Goal: Task Accomplishment & Management: Use online tool/utility

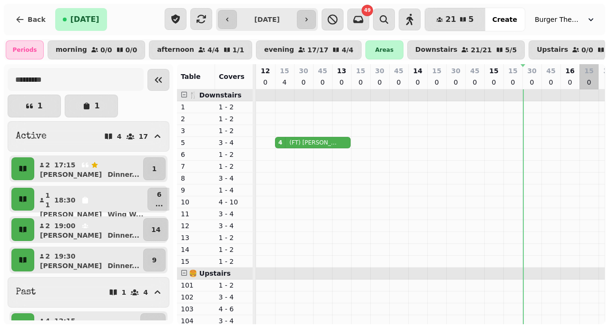
scroll to position [0, 267]
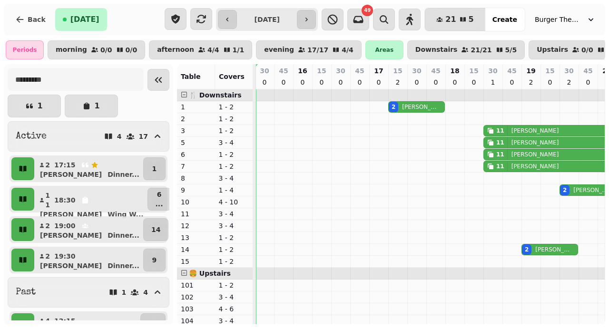
click at [402, 111] on p "[PERSON_NAME]" at bounding box center [419, 107] width 35 height 8
select select "**********"
select select "*"
select select "****"
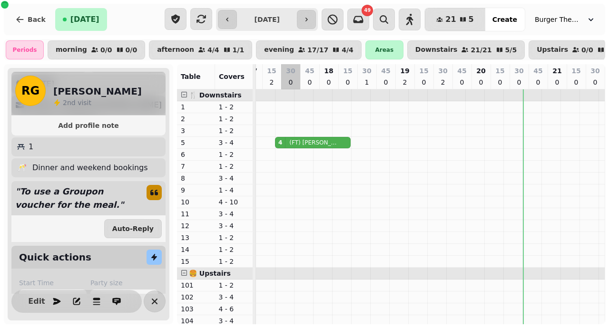
scroll to position [0, 0]
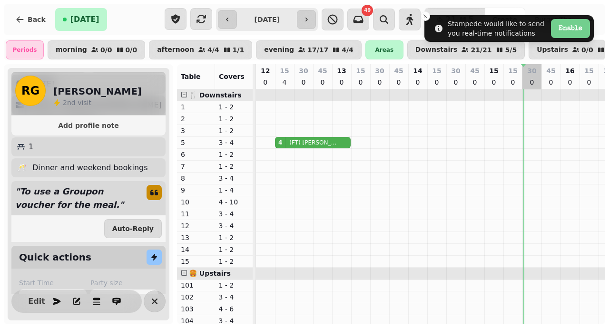
select select "*"
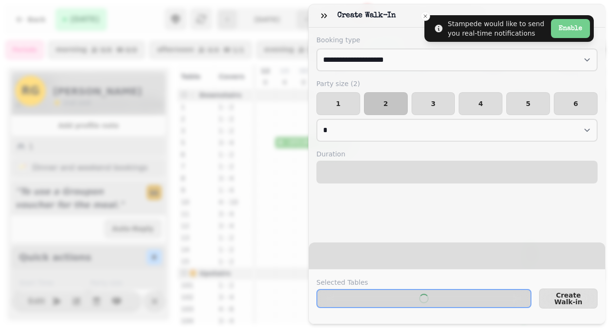
select select "****"
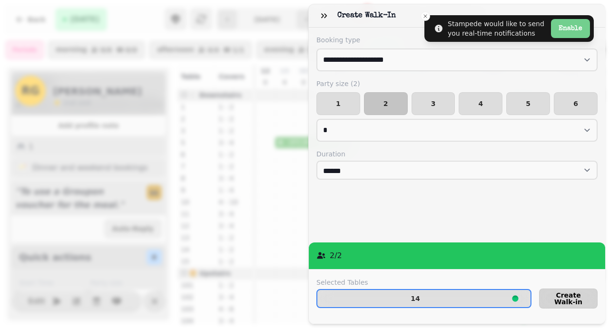
click at [563, 302] on span "Create Walk-in" at bounding box center [568, 298] width 42 height 13
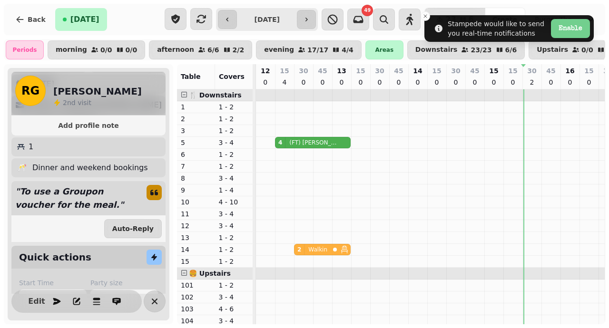
drag, startPoint x: 515, startPoint y: 256, endPoint x: 290, endPoint y: 258, distance: 225.0
click at [256, 255] on div "2 Walkin 2 [PERSON_NAME] 2 Walkin" at bounding box center [256, 249] width 0 height 11
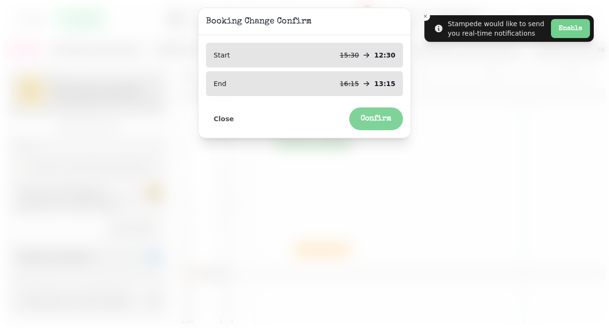
click at [375, 117] on span "Confirm" at bounding box center [375, 119] width 31 height 8
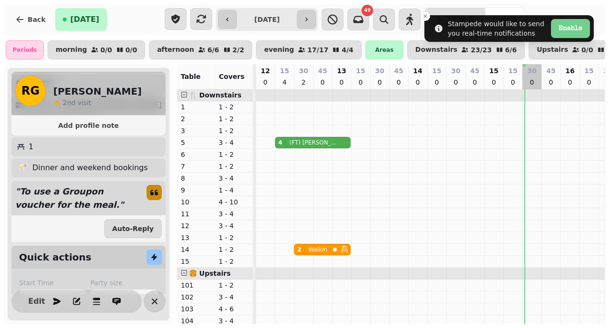
select select "*"
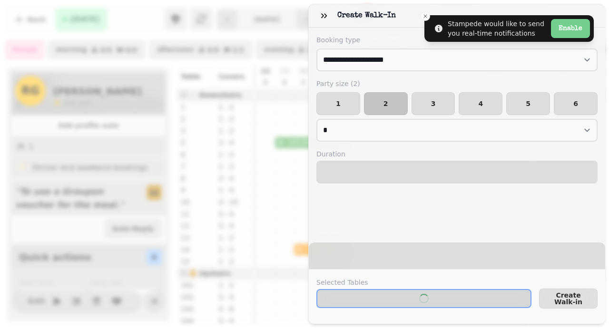
select select "****"
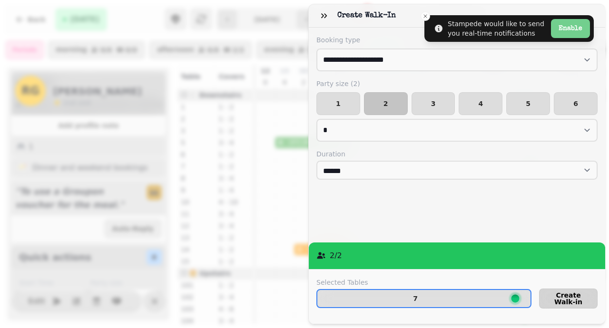
click at [587, 297] on span "Create Walk-in" at bounding box center [568, 298] width 42 height 13
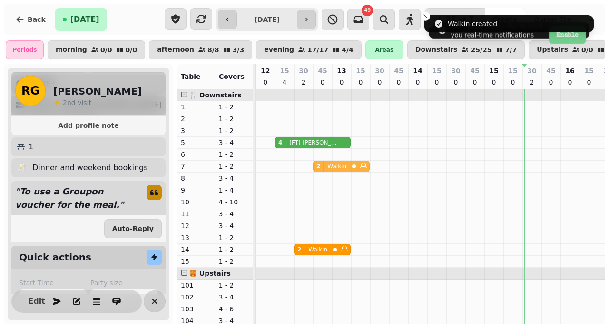
drag, startPoint x: 512, startPoint y: 169, endPoint x: 311, endPoint y: 170, distance: 201.2
click at [256, 170] on div "2 Walkin 11 [PERSON_NAME] 2 Walkin" at bounding box center [256, 166] width 0 height 11
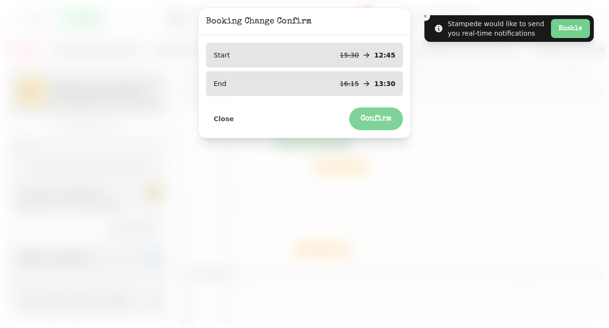
click at [376, 124] on button "Confirm" at bounding box center [376, 118] width 54 height 23
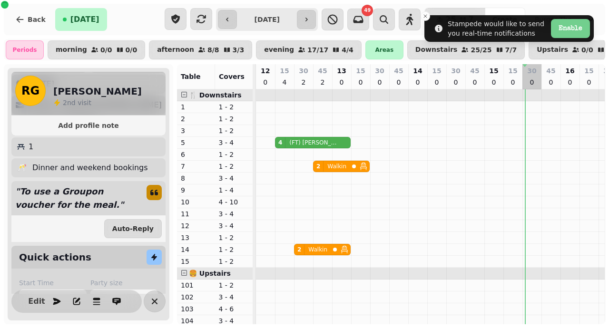
select select "*"
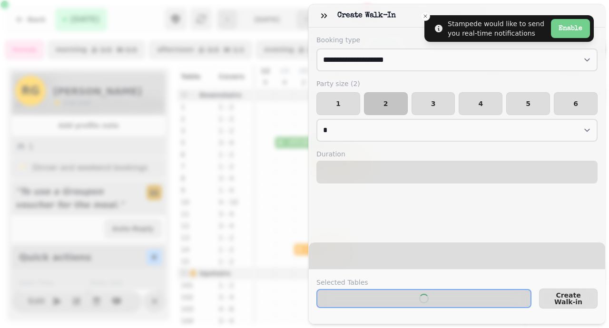
select select "****"
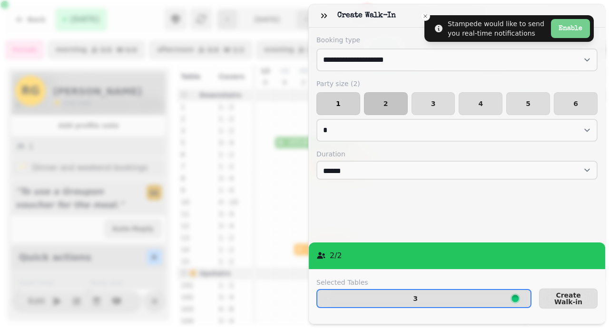
click at [316, 106] on button "1" at bounding box center [338, 103] width 44 height 23
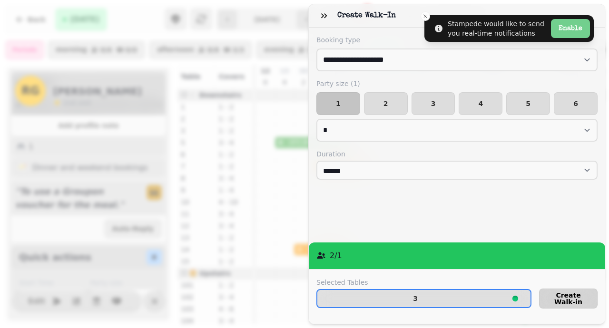
click at [555, 290] on button "Create Walk-in" at bounding box center [568, 299] width 58 height 20
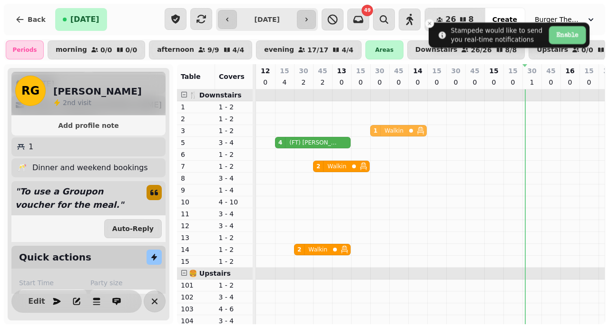
drag, startPoint x: 513, startPoint y: 135, endPoint x: 360, endPoint y: 135, distance: 152.7
click at [256, 135] on div "1 Walkin 11 [PERSON_NAME] 1 Walkin" at bounding box center [256, 130] width 0 height 11
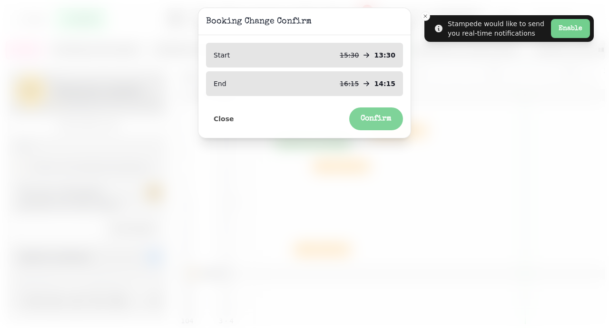
click at [365, 121] on span "Confirm" at bounding box center [375, 119] width 31 height 8
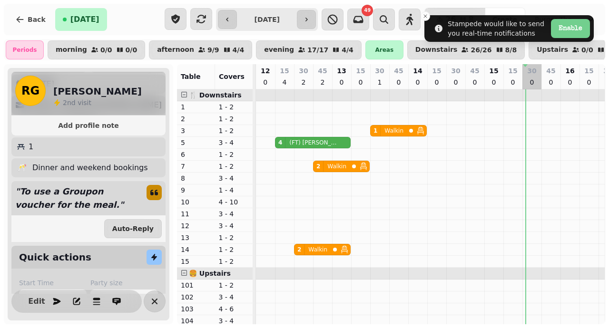
select select "*"
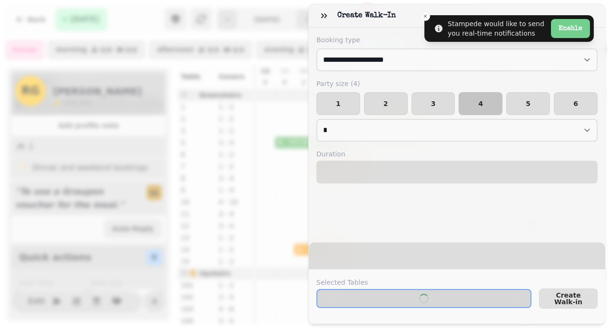
select select "****"
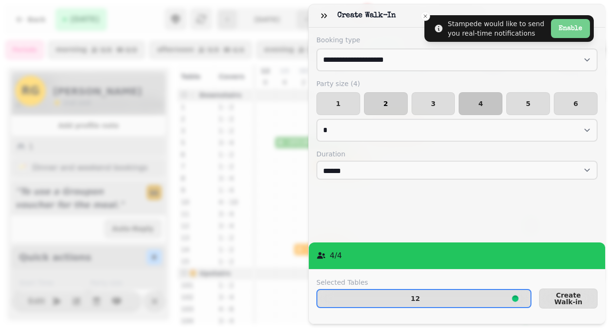
click at [380, 106] on span "2" at bounding box center [386, 103] width 28 height 7
click at [584, 296] on span "Create Walk-in" at bounding box center [568, 298] width 42 height 13
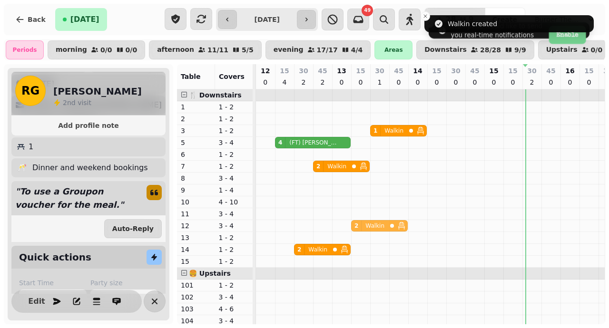
drag, startPoint x: 514, startPoint y: 231, endPoint x: 344, endPoint y: 229, distance: 170.3
click at [256, 229] on div "2 Walkin 2 Walkin" at bounding box center [256, 225] width 0 height 11
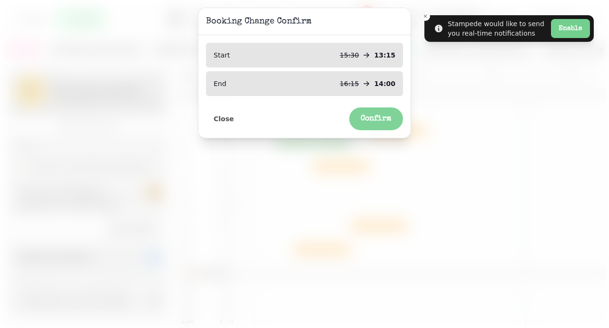
click at [365, 119] on span "Confirm" at bounding box center [375, 119] width 31 height 8
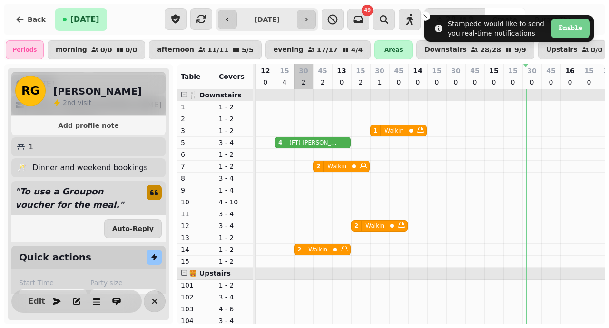
scroll to position [124, 0]
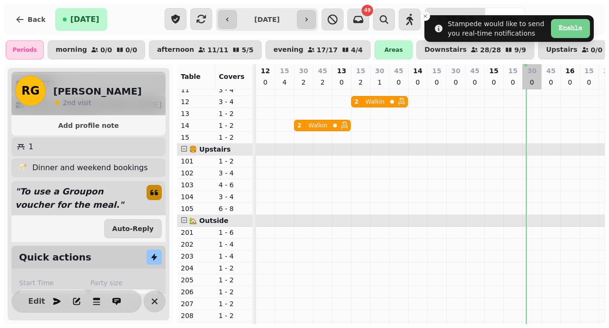
select select "*"
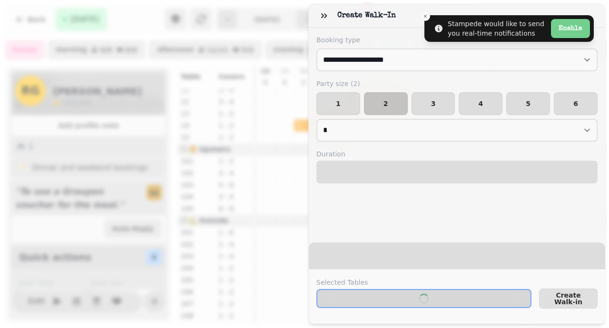
scroll to position [125, 0]
select select "****"
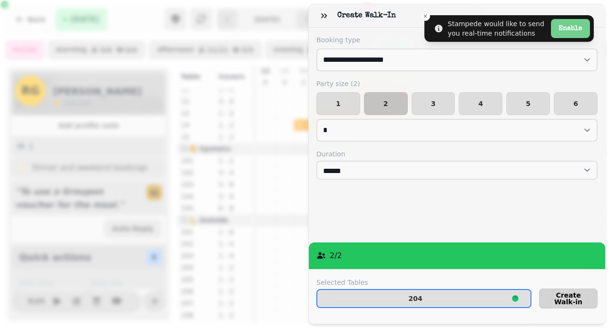
click at [561, 299] on span "Create Walk-in" at bounding box center [568, 298] width 42 height 13
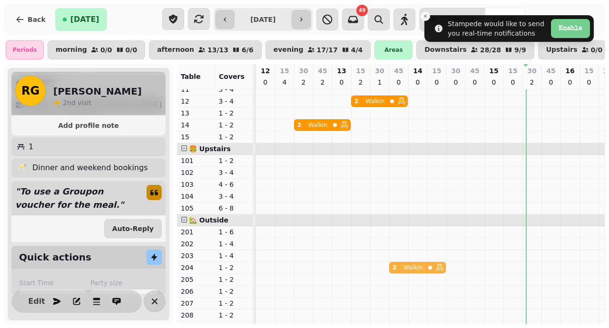
drag, startPoint x: 516, startPoint y: 273, endPoint x: 392, endPoint y: 269, distance: 124.2
click at [256, 269] on div "2 Walkin 2 Walkin" at bounding box center [256, 267] width 0 height 11
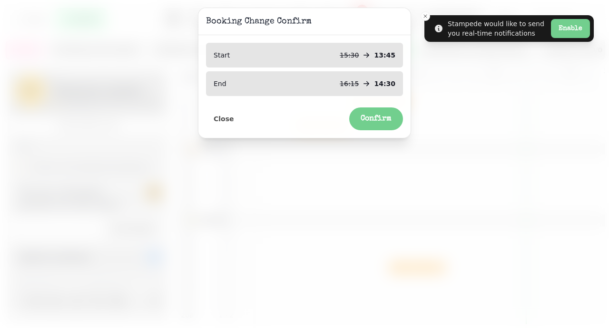
click at [380, 137] on div "Start 15:30 13:45 End 16:15 14:30 Close Confirm" at bounding box center [304, 86] width 212 height 103
click at [380, 136] on div "Start 15:30 13:45 End 16:15 14:30 Close Confirm" at bounding box center [304, 86] width 212 height 103
click at [380, 131] on div "Start 15:30 13:45 End 16:15 14:30 Close Confirm" at bounding box center [304, 86] width 212 height 103
click at [380, 127] on button "Confirm" at bounding box center [376, 118] width 54 height 23
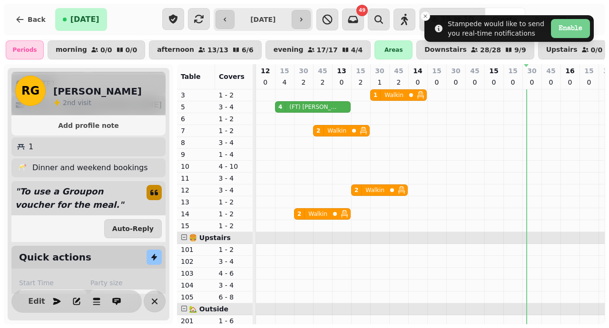
scroll to position [10, 0]
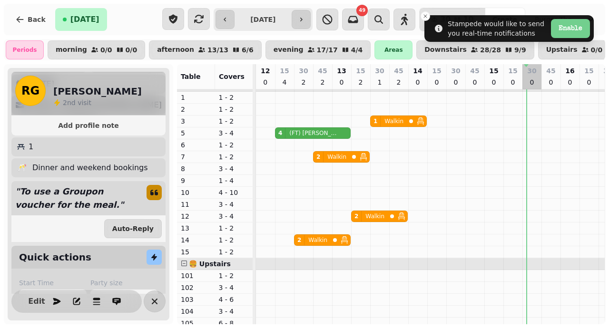
select select "*"
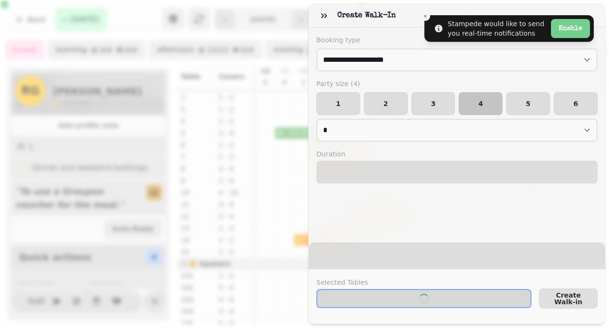
select select "****"
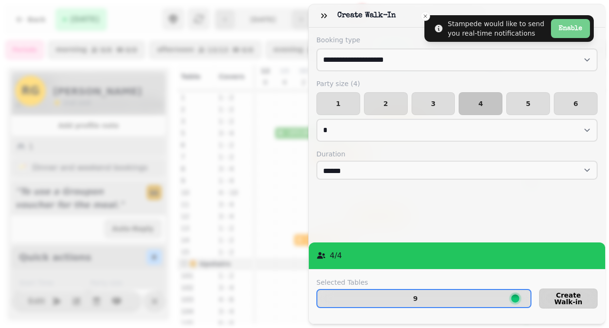
click at [559, 298] on span "Create Walk-in" at bounding box center [568, 298] width 42 height 13
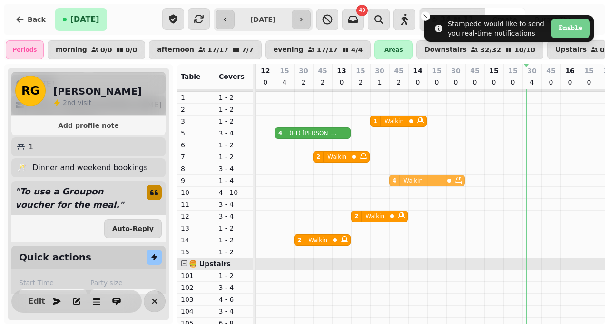
drag, startPoint x: 513, startPoint y: 185, endPoint x: 387, endPoint y: 185, distance: 126.5
click at [256, 185] on div "4 Walkin 2 [PERSON_NAME] 4 Walkin" at bounding box center [256, 180] width 0 height 11
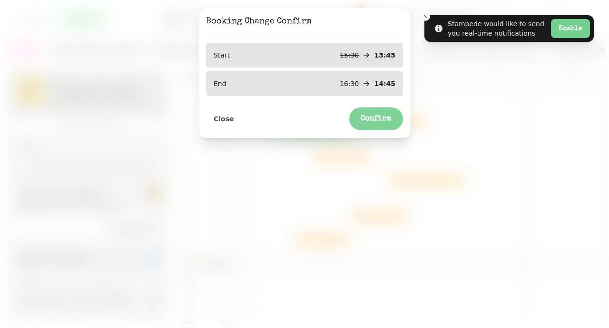
click at [383, 121] on span "Confirm" at bounding box center [375, 119] width 31 height 8
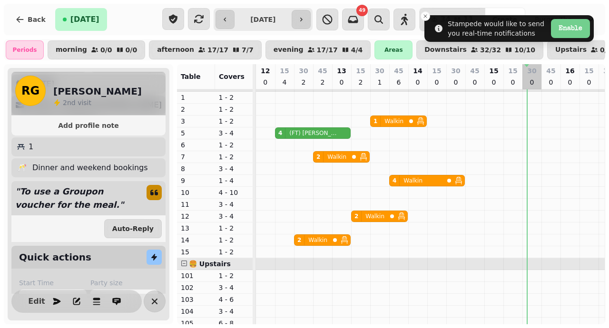
select select "*"
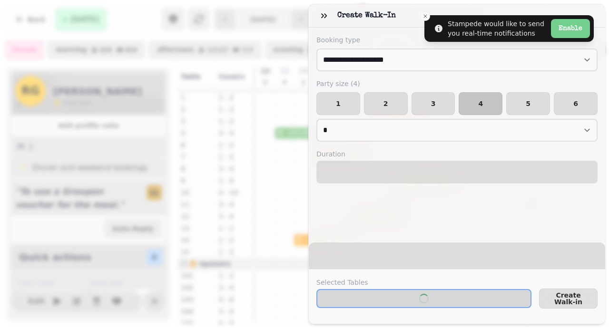
select select "****"
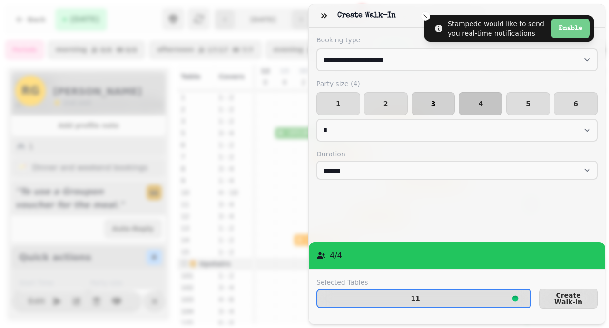
click at [426, 109] on button "3" at bounding box center [433, 103] width 44 height 23
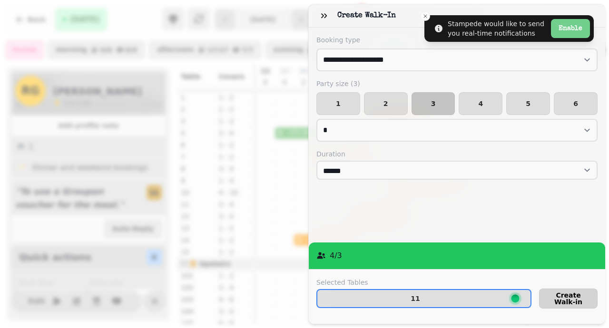
click at [559, 297] on span "Create Walk-in" at bounding box center [568, 298] width 42 height 13
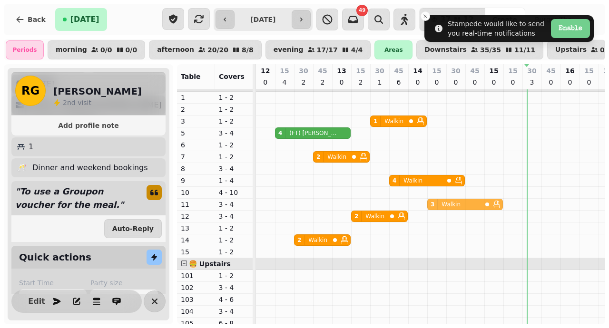
drag, startPoint x: 512, startPoint y: 208, endPoint x: 414, endPoint y: 208, distance: 98.4
click at [256, 208] on div "3 Walkin 3 Walkin" at bounding box center [256, 204] width 0 height 11
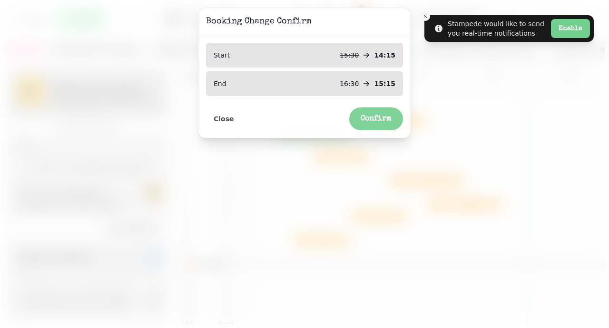
click at [381, 112] on button "Confirm" at bounding box center [376, 118] width 54 height 23
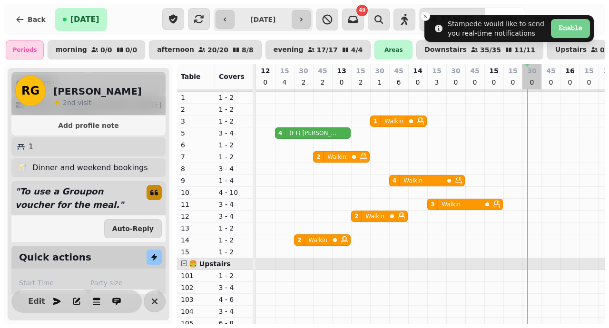
select select "*"
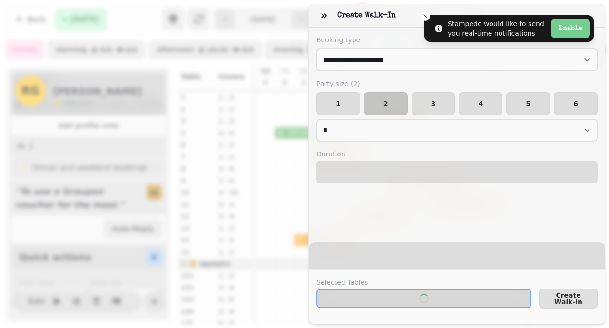
select select "****"
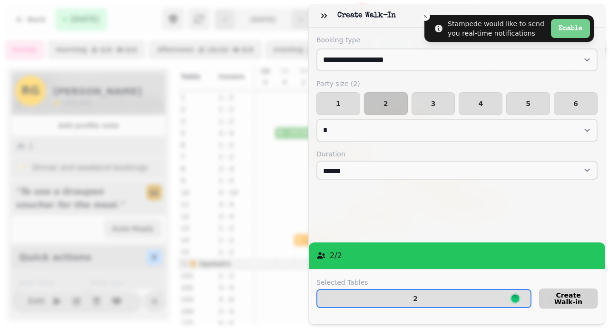
click at [576, 303] on span "Create Walk-in" at bounding box center [568, 298] width 42 height 13
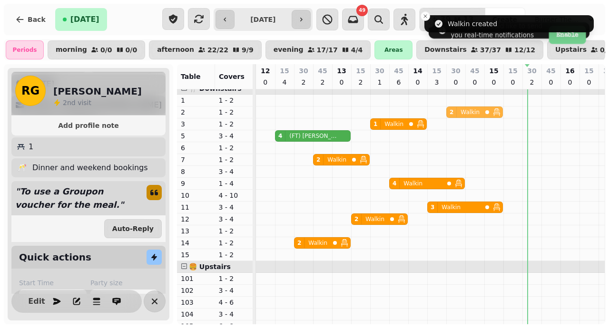
scroll to position [6, 0]
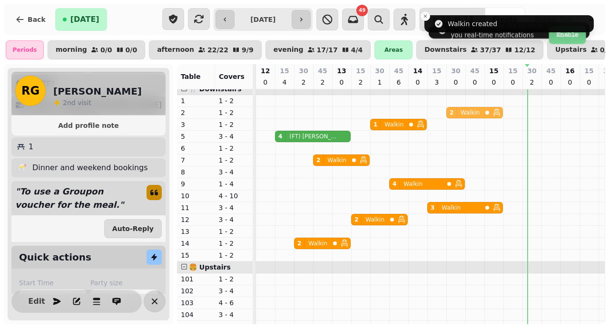
drag, startPoint x: 513, startPoint y: 113, endPoint x: 437, endPoint y: 117, distance: 76.2
click at [256, 117] on div "2 Walkin 2 Walkin" at bounding box center [256, 112] width 0 height 11
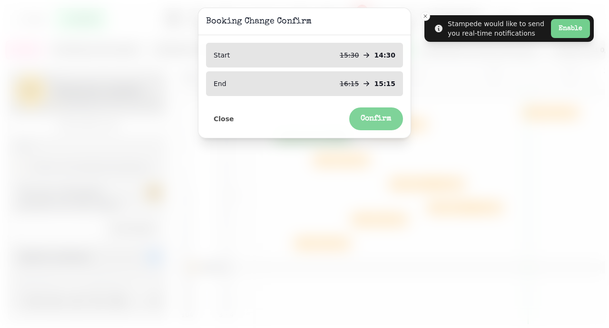
click at [380, 117] on span "Confirm" at bounding box center [375, 119] width 31 height 8
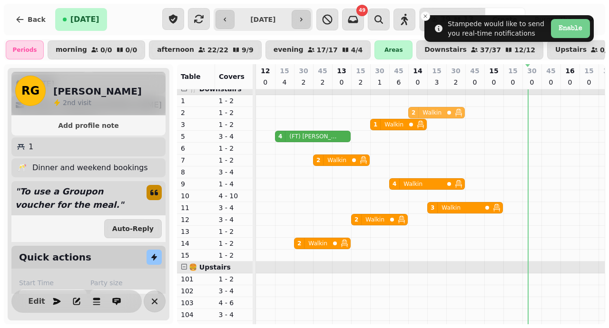
drag, startPoint x: 439, startPoint y: 117, endPoint x: 409, endPoint y: 119, distance: 30.5
click at [256, 118] on div "2 Walkin 2 Walkin" at bounding box center [256, 112] width 0 height 11
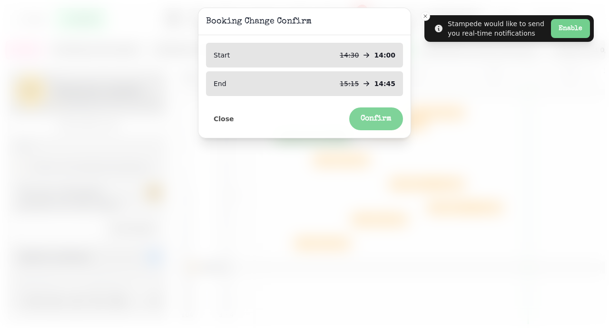
click at [378, 119] on span "Confirm" at bounding box center [375, 119] width 31 height 8
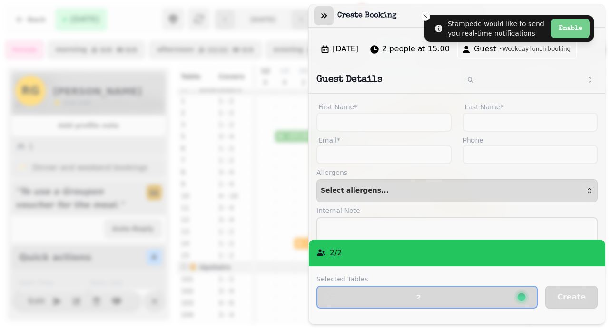
click at [323, 16] on icon "button" at bounding box center [324, 16] width 10 height 10
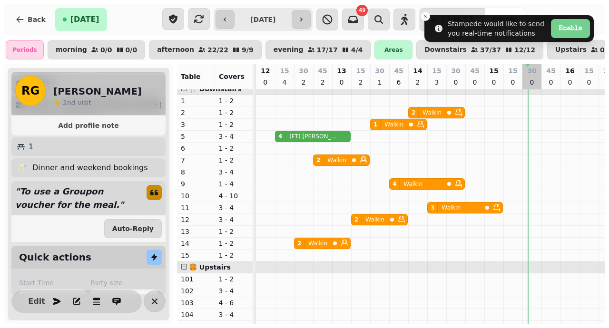
select select "*"
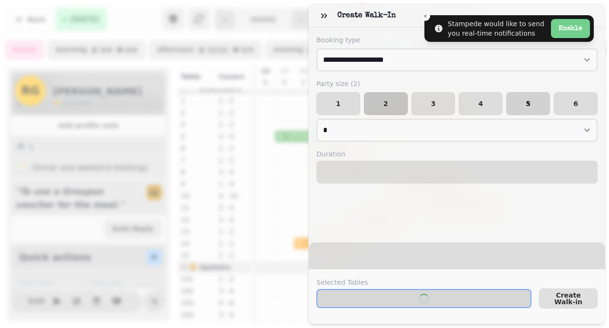
select select "****"
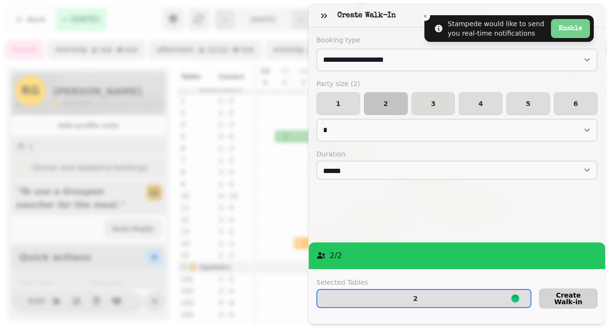
click at [583, 296] on span "Create Walk-in" at bounding box center [568, 298] width 42 height 13
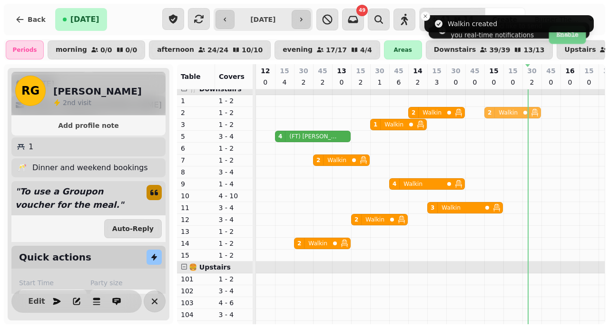
drag, startPoint x: 512, startPoint y: 118, endPoint x: 481, endPoint y: 118, distance: 30.4
click at [256, 118] on div "2 Walkin 2 Walkin 2 Walkin" at bounding box center [256, 112] width 0 height 11
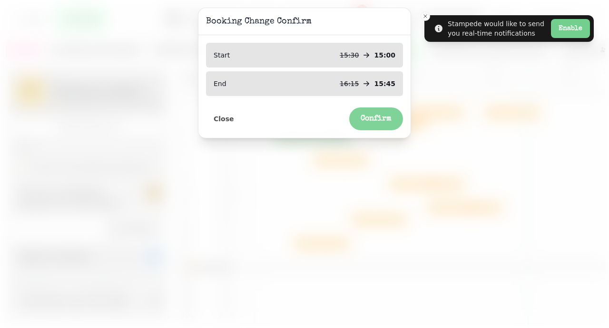
click at [389, 120] on span "Confirm" at bounding box center [375, 119] width 31 height 8
